Goal: Obtain resource: Obtain resource

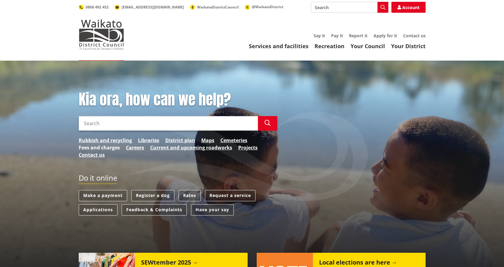
click at [107, 148] on link "Fees and charges" at bounding box center [99, 147] width 41 height 7
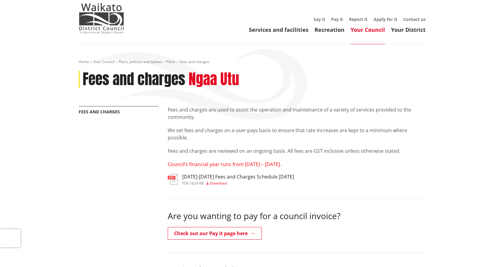
scroll to position [30, 0]
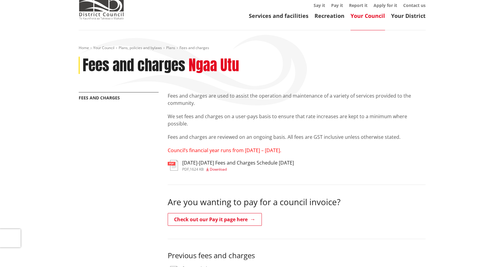
click at [214, 169] on span "Download" at bounding box center [218, 168] width 17 height 5
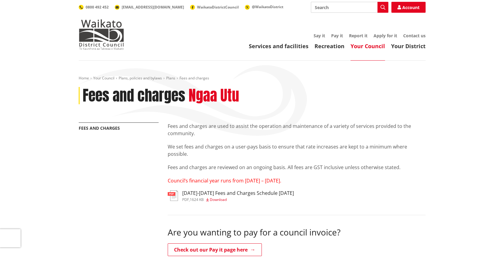
scroll to position [30, 0]
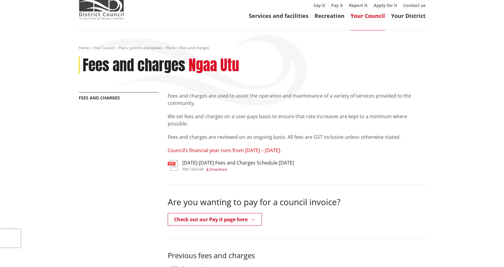
click at [223, 168] on span "Download" at bounding box center [218, 168] width 17 height 5
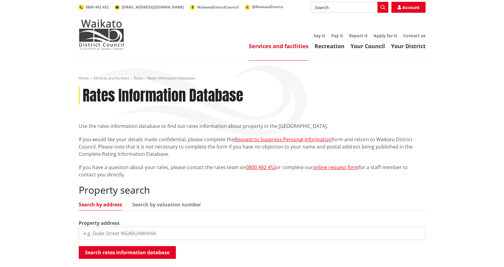
click at [126, 231] on input "search" at bounding box center [252, 232] width 347 height 13
type input "231 [PERSON_NAME]"
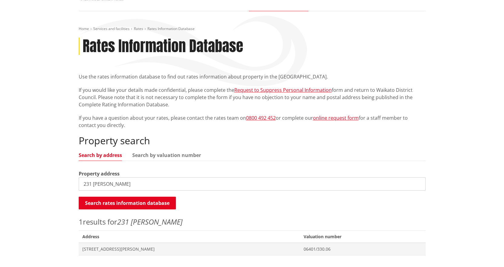
scroll to position [121, 0]
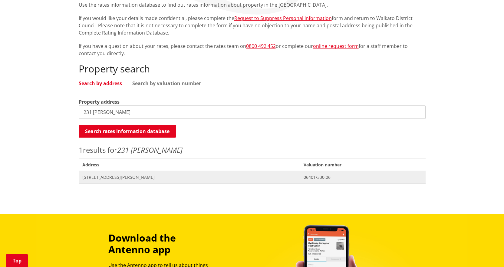
click at [116, 175] on span "231 Maungatawhiri Road TE MATA" at bounding box center [189, 177] width 214 height 6
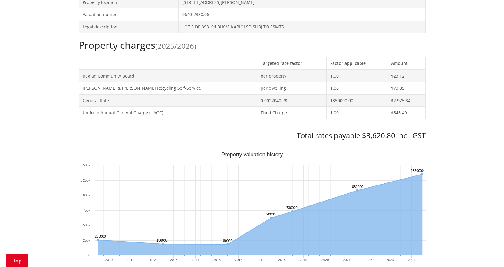
scroll to position [91, 0]
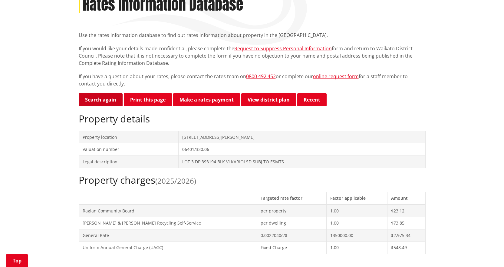
click at [106, 101] on link "Search again" at bounding box center [101, 99] width 44 height 13
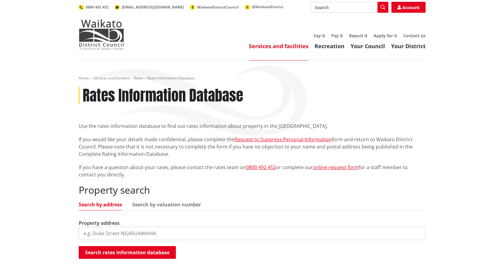
click at [122, 231] on input "search" at bounding box center [252, 232] width 347 height 13
type input "19B hakanoa"
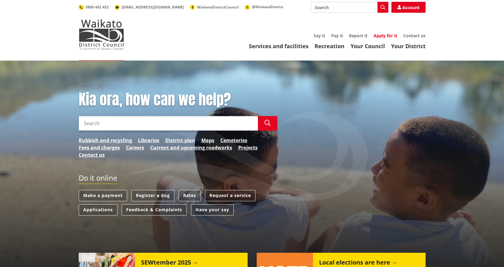
click at [383, 37] on link "Apply for it" at bounding box center [386, 36] width 24 height 6
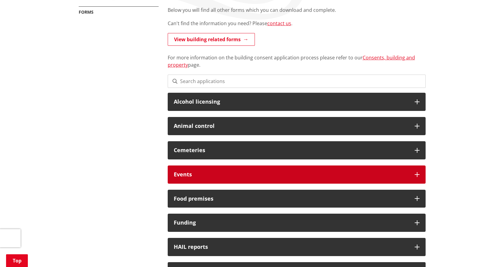
scroll to position [121, 0]
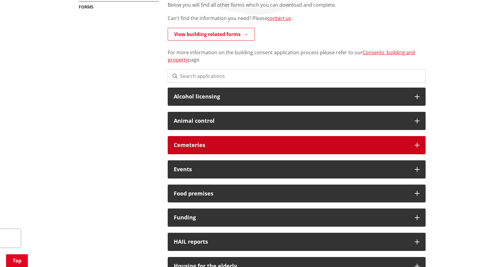
click at [189, 142] on h3 "Cemeteries" at bounding box center [291, 145] width 235 height 6
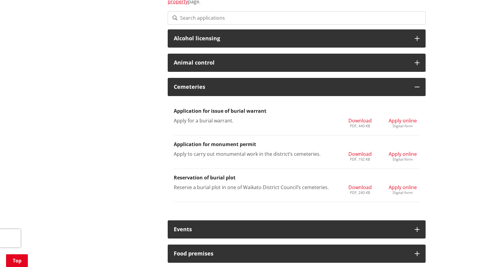
scroll to position [182, 0]
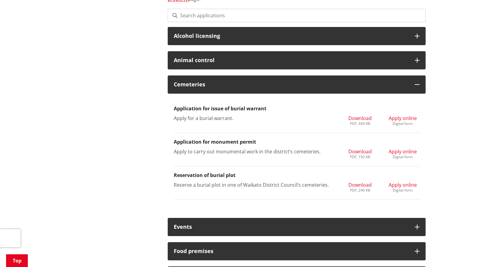
click at [401, 154] on span "Apply online" at bounding box center [403, 151] width 28 height 7
